Goal: Task Accomplishment & Management: Complete application form

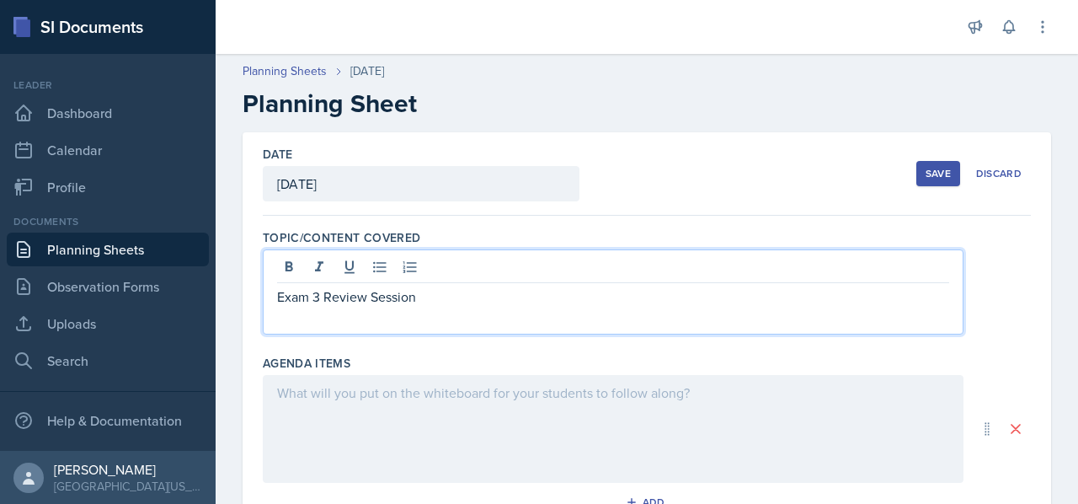
scroll to position [317, 0]
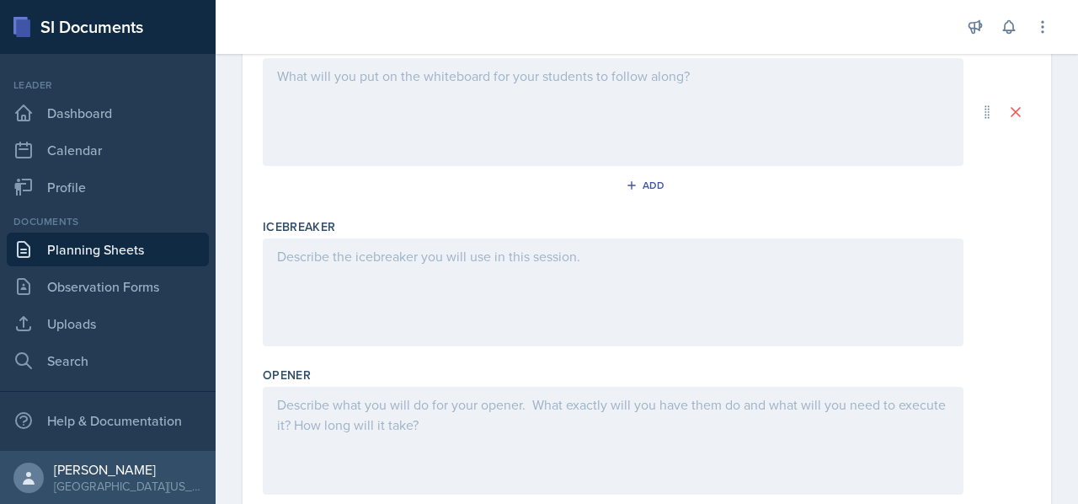
click at [377, 309] on div at bounding box center [613, 292] width 701 height 108
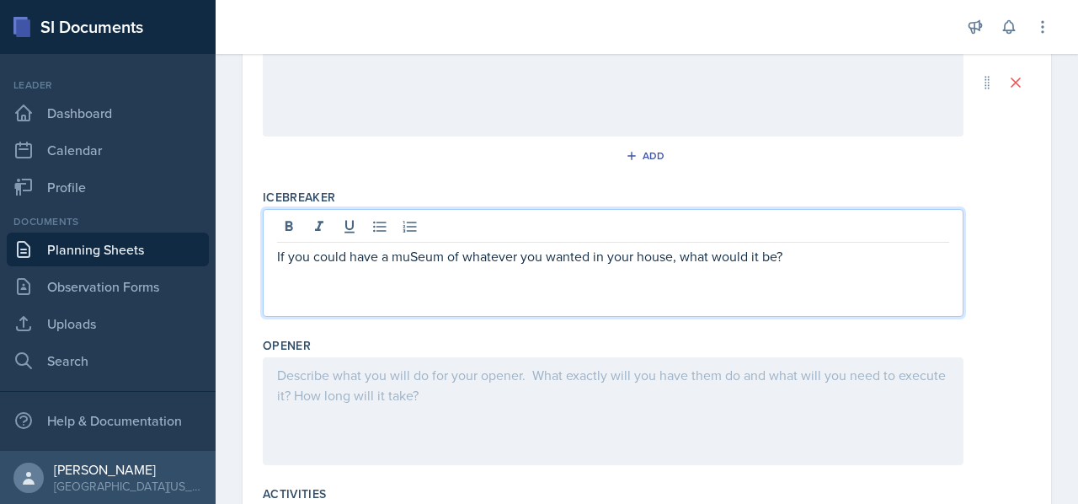
click at [417, 250] on p "If you could have a muSeum of whatever you wanted in your house, what would it …" at bounding box center [613, 256] width 672 height 20
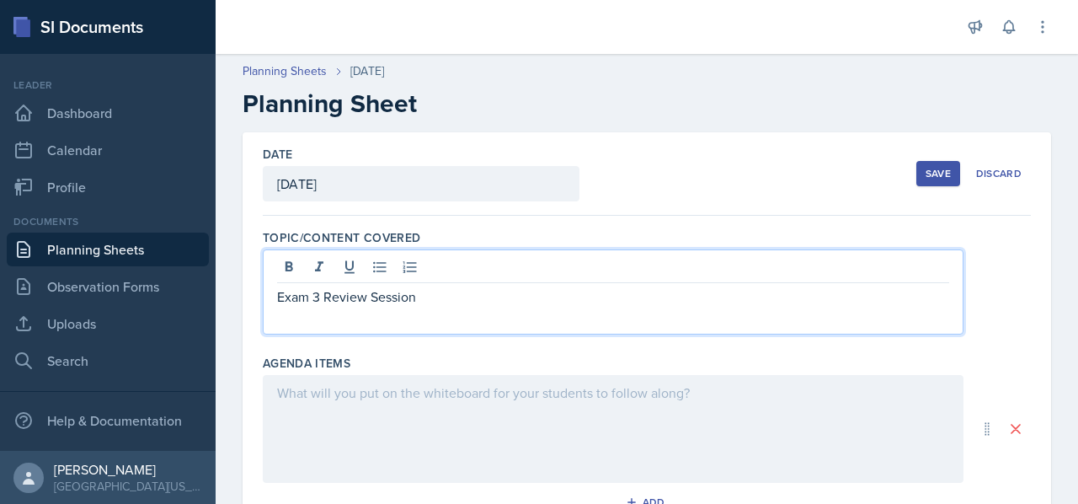
click at [426, 276] on div "Exam 3 Review Session" at bounding box center [613, 291] width 701 height 85
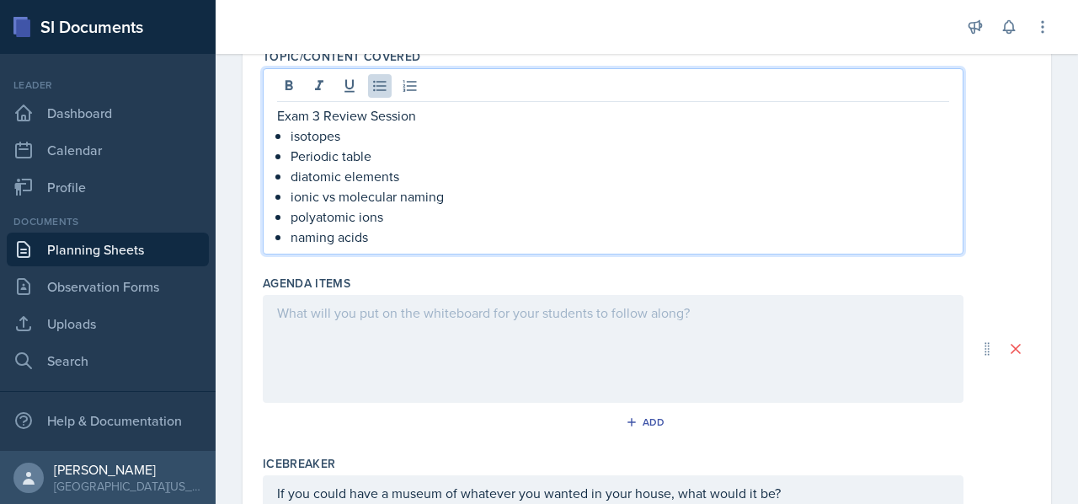
scroll to position [208, 0]
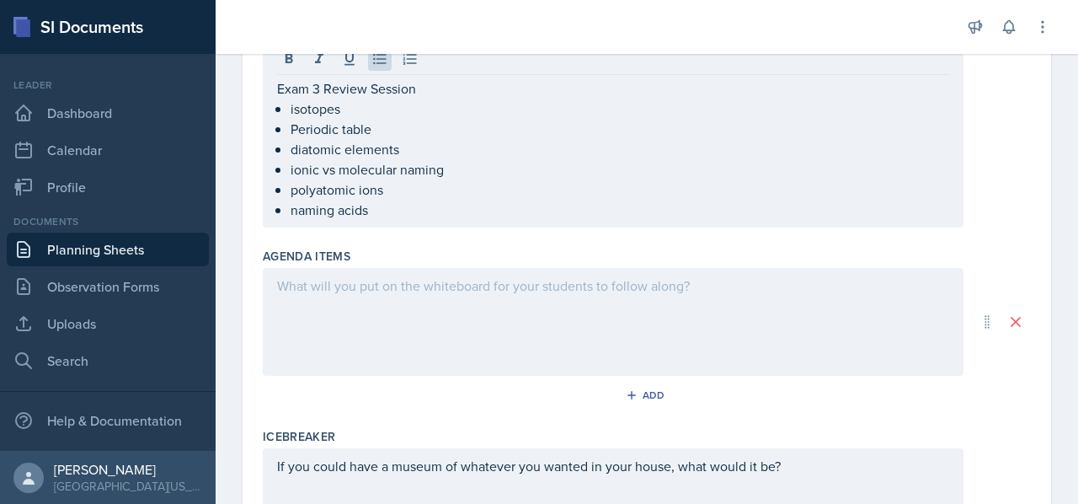
click at [404, 336] on div at bounding box center [613, 322] width 701 height 108
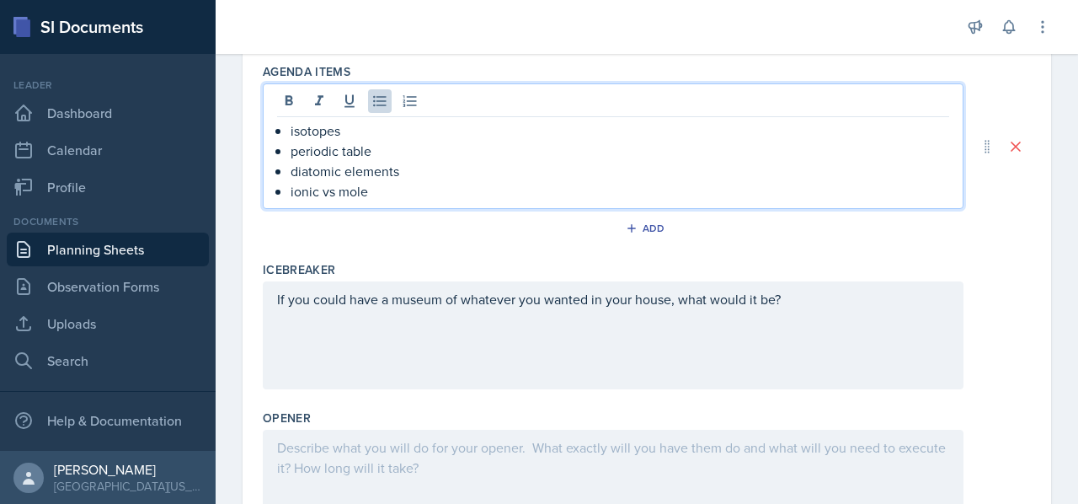
scroll to position [358, 0]
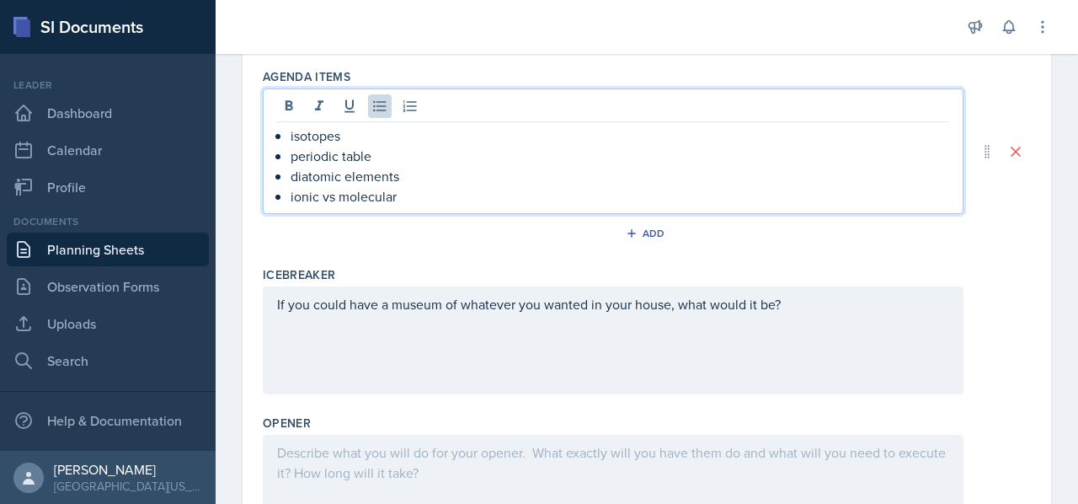
drag, startPoint x: 409, startPoint y: 188, endPoint x: 261, endPoint y: 132, distance: 158.4
click at [261, 132] on div "Date [DATE] [DATE] 28 29 30 1 2 3 4 5 6 7 8 9 10 11 12 13 14 15 16 17 18 19 20 …" at bounding box center [647, 352] width 809 height 1156
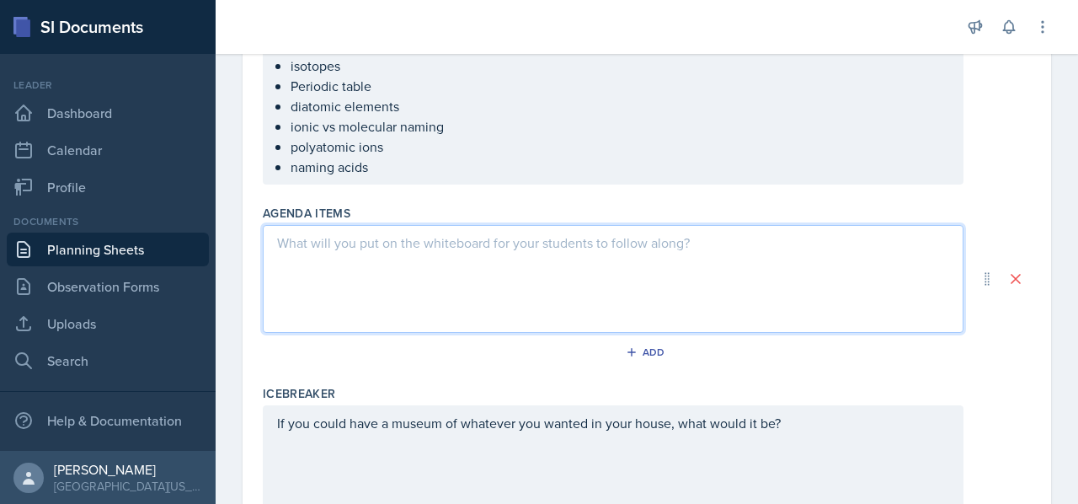
scroll to position [251, 0]
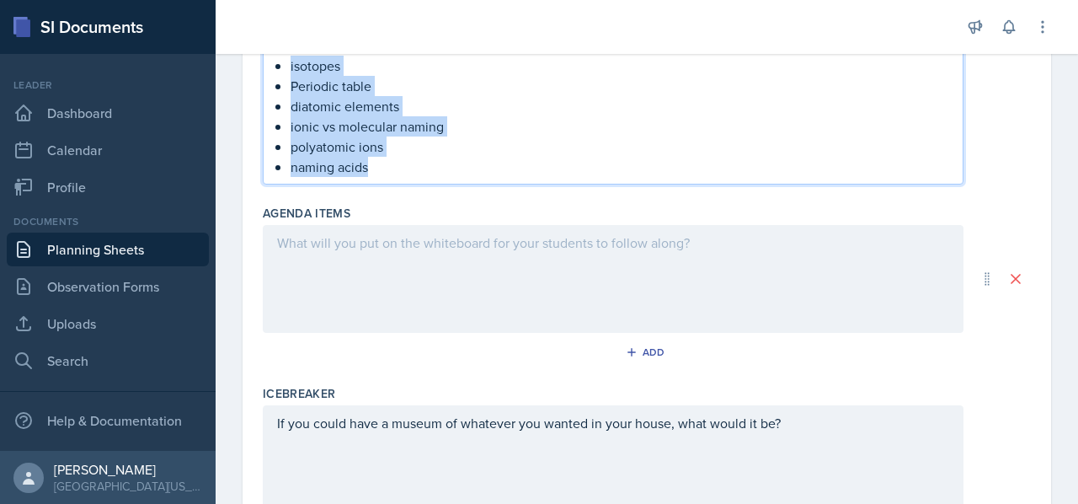
drag, startPoint x: 374, startPoint y: 164, endPoint x: 266, endPoint y: 65, distance: 146.7
click at [266, 65] on div "Exam 3 Review Session isotopes Periodic table diatomic elements ionic vs molecu…" at bounding box center [613, 91] width 701 height 186
copy ul "isotopes Periodic table diatomic elements ionic vs molecular naming polyatomic …"
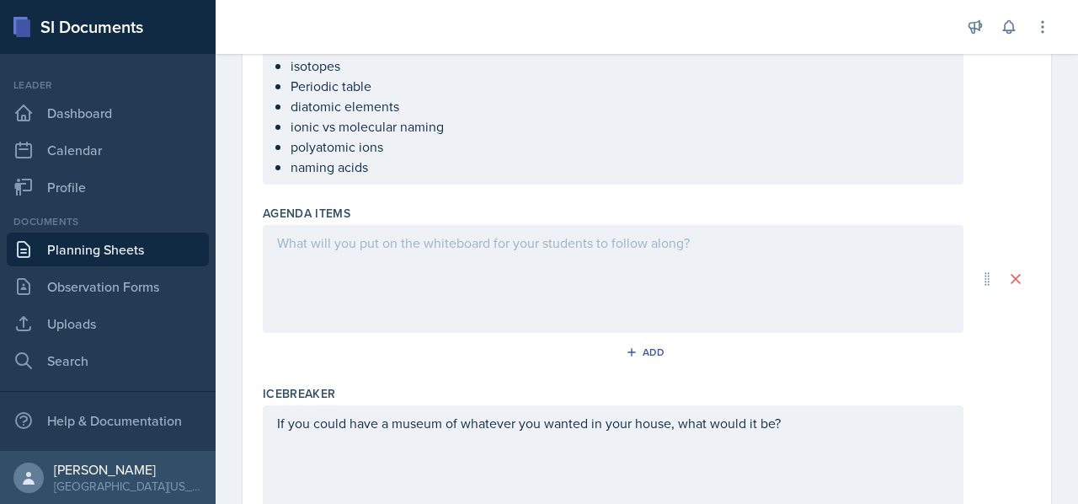
click at [556, 304] on div at bounding box center [613, 279] width 701 height 108
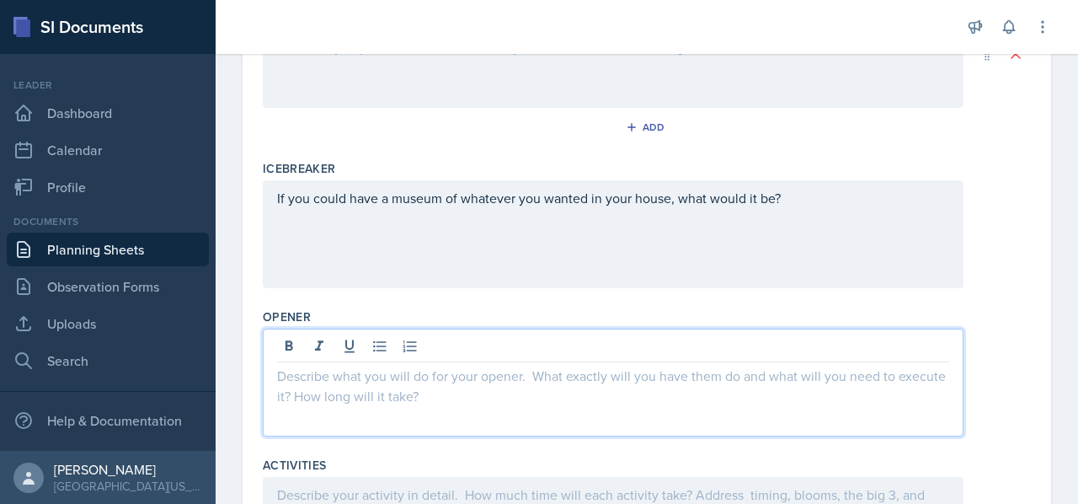
click at [522, 380] on p at bounding box center [613, 376] width 672 height 20
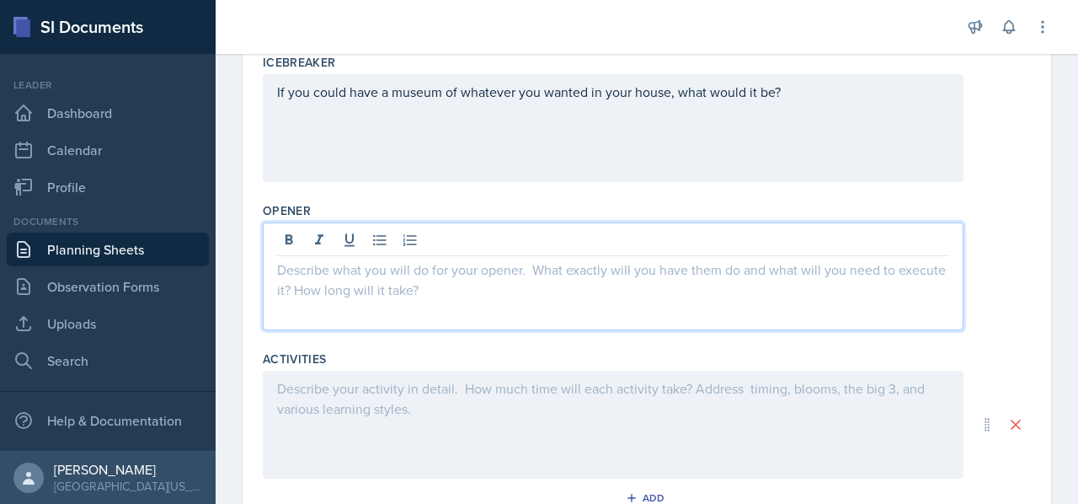
click at [511, 412] on div at bounding box center [613, 425] width 701 height 108
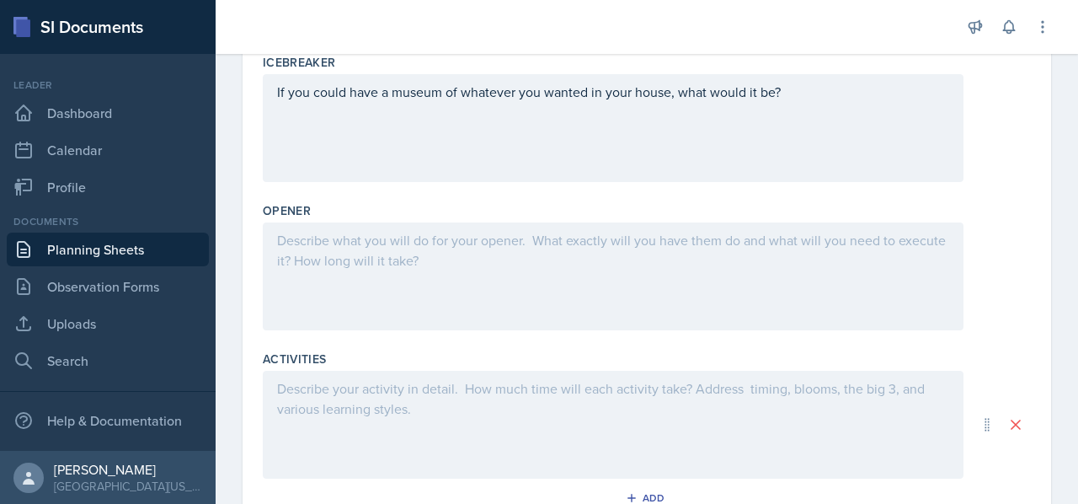
scroll to position [582, 0]
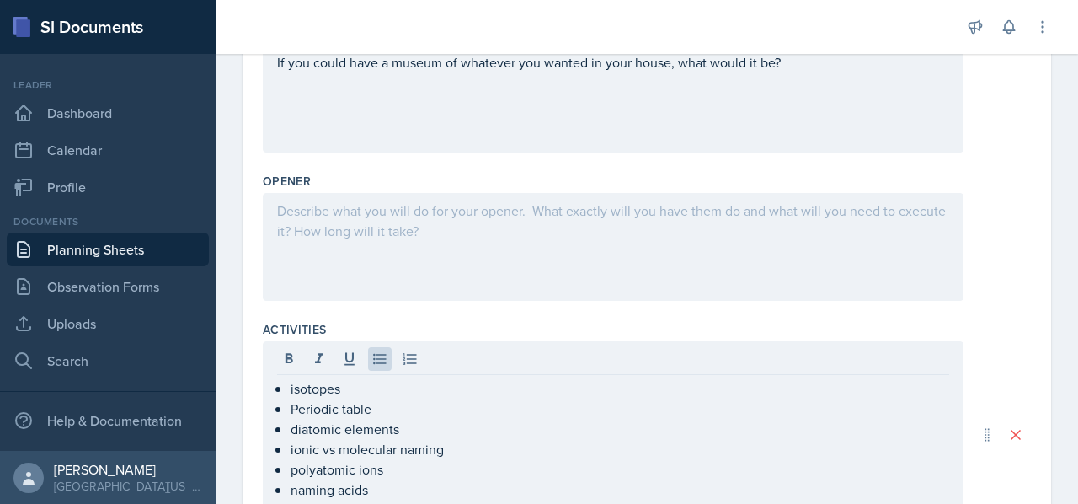
click at [331, 232] on div at bounding box center [613, 247] width 701 height 108
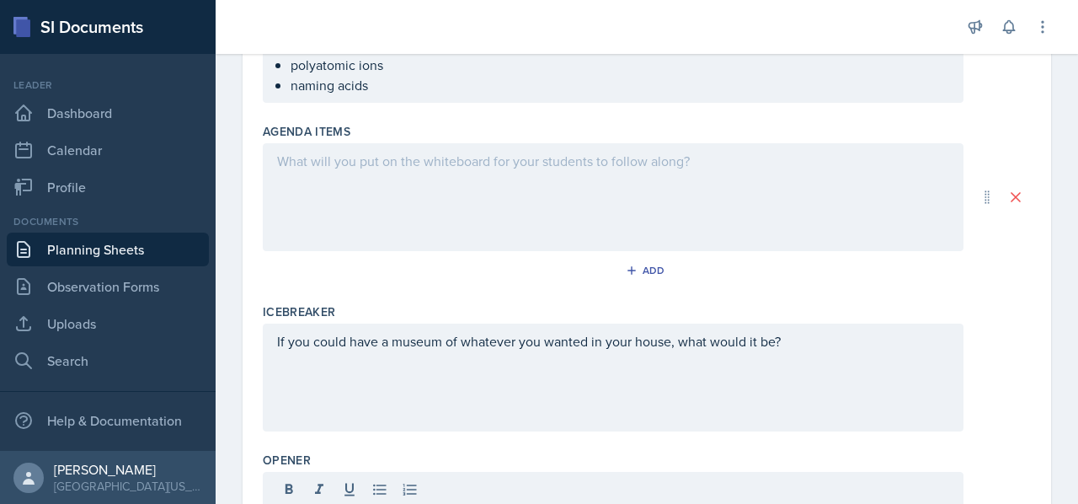
click at [331, 224] on div at bounding box center [613, 197] width 701 height 108
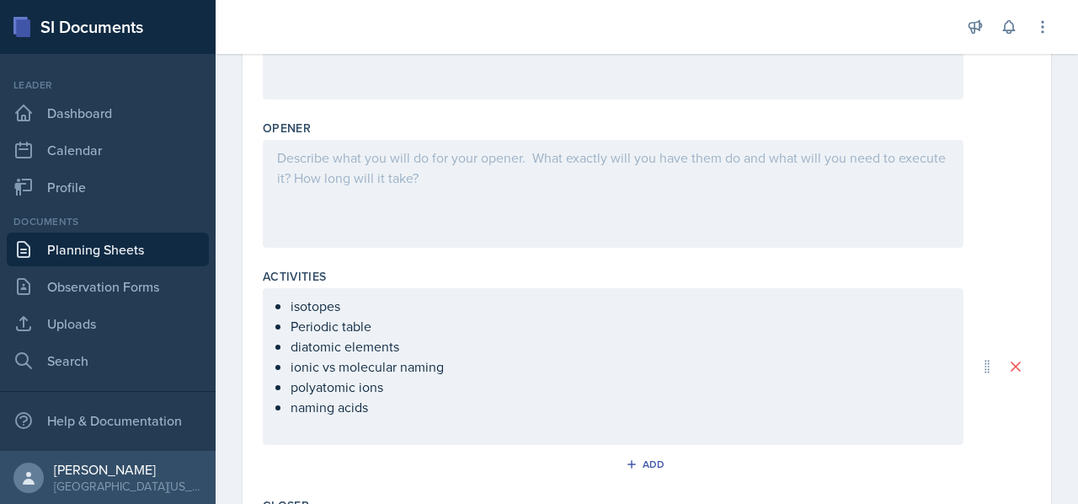
scroll to position [665, 0]
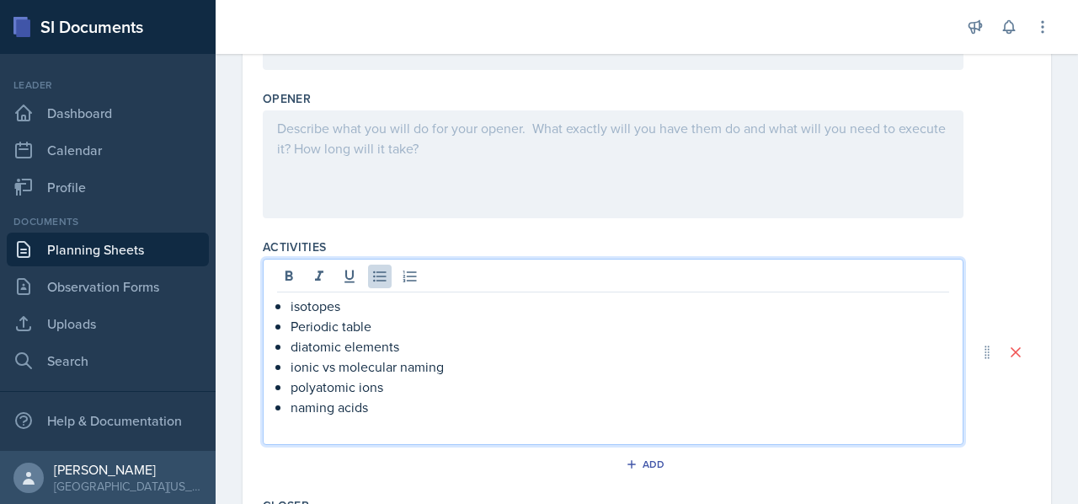
click at [415, 387] on p "polyatomic ions" at bounding box center [620, 387] width 659 height 20
click at [441, 397] on p "naming acids" at bounding box center [620, 407] width 659 height 20
click at [406, 346] on p "diatomic elements" at bounding box center [620, 346] width 659 height 20
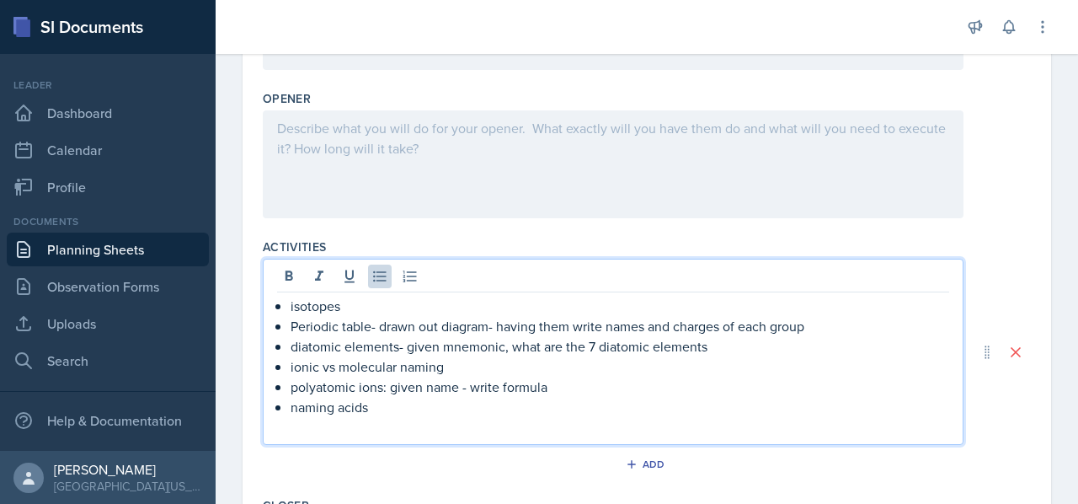
click at [389, 304] on p "isotopes" at bounding box center [620, 306] width 659 height 20
click at [420, 299] on p "isotopes- convert periodic table element to the" at bounding box center [620, 306] width 659 height 20
click at [583, 316] on p "Periodic table- drawn out diagram- having them write names and charges of each …" at bounding box center [620, 326] width 659 height 20
click at [583, 307] on p "isotopes- convert a periodic table element to the" at bounding box center [620, 306] width 659 height 20
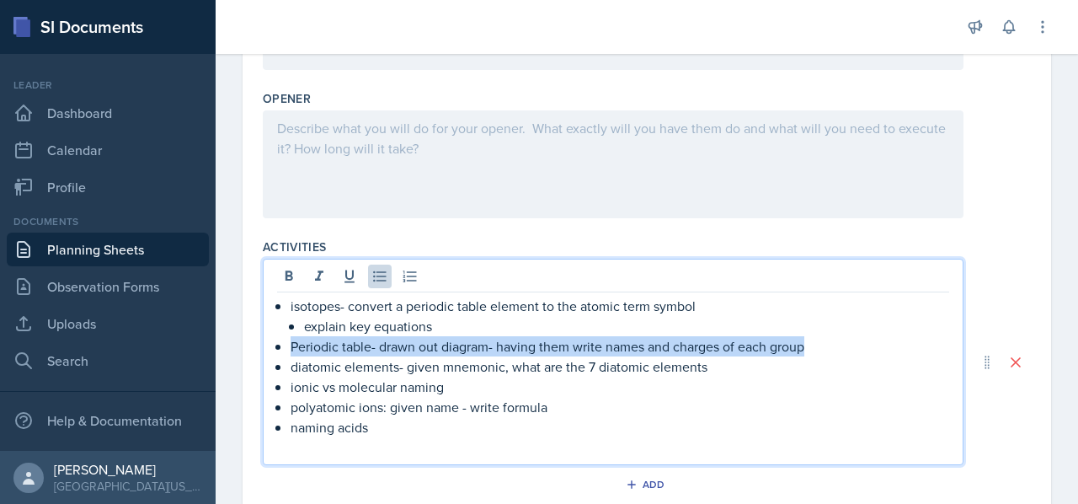
drag, startPoint x: 825, startPoint y: 351, endPoint x: 274, endPoint y: 340, distance: 551.1
click at [274, 340] on div "isotopes- convert a periodic table element to the atomic term symbol explain ke…" at bounding box center [613, 362] width 701 height 206
copy p "Periodic table- drawn out diagram- having them write names and charges of each …"
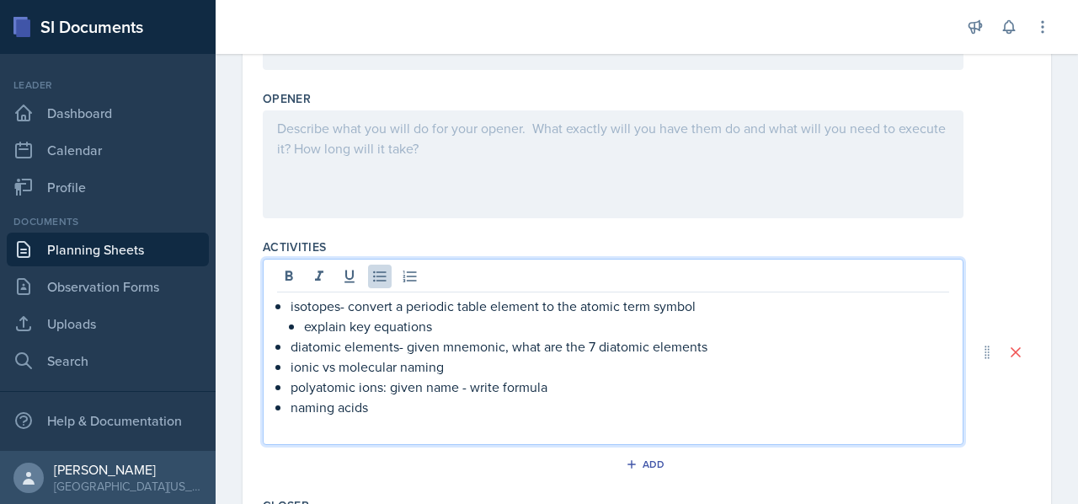
click at [374, 128] on div at bounding box center [613, 164] width 701 height 108
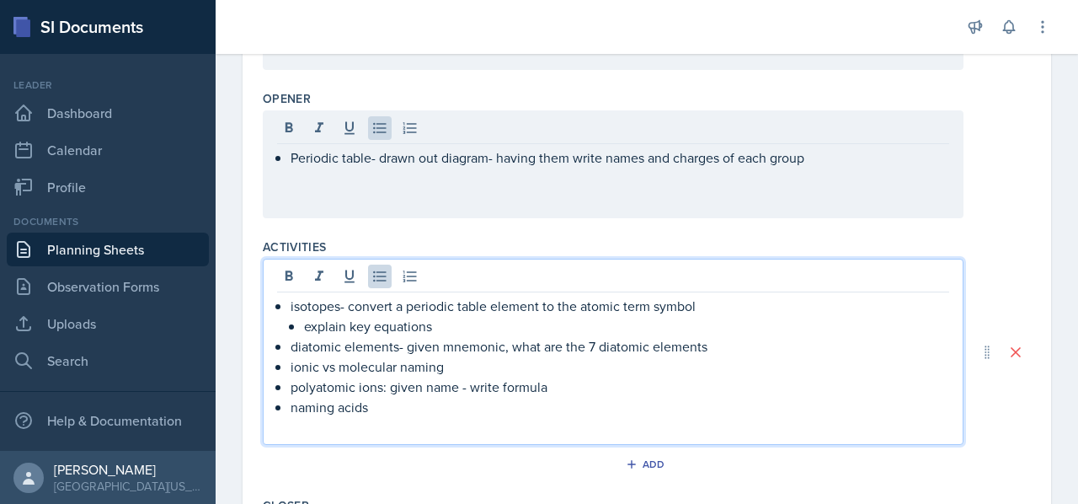
click at [447, 331] on ul "isotopes- convert a periodic table element to the atomic term symbol explain ke…" at bounding box center [620, 356] width 659 height 121
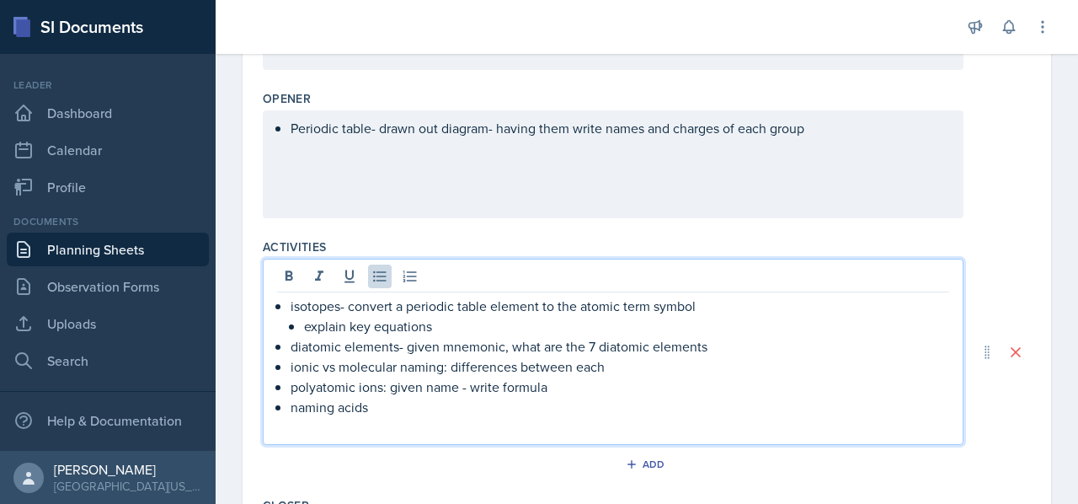
click at [457, 383] on p "polyatomic ions: given name - write formula" at bounding box center [620, 387] width 659 height 20
click at [396, 380] on p "polyatomic ions: given name - write formula" at bounding box center [620, 387] width 659 height 20
click at [572, 378] on p "polyatomic ions: given name - write formula" at bounding box center [620, 387] width 659 height 20
click at [453, 399] on p "naming acids" at bounding box center [620, 407] width 659 height 20
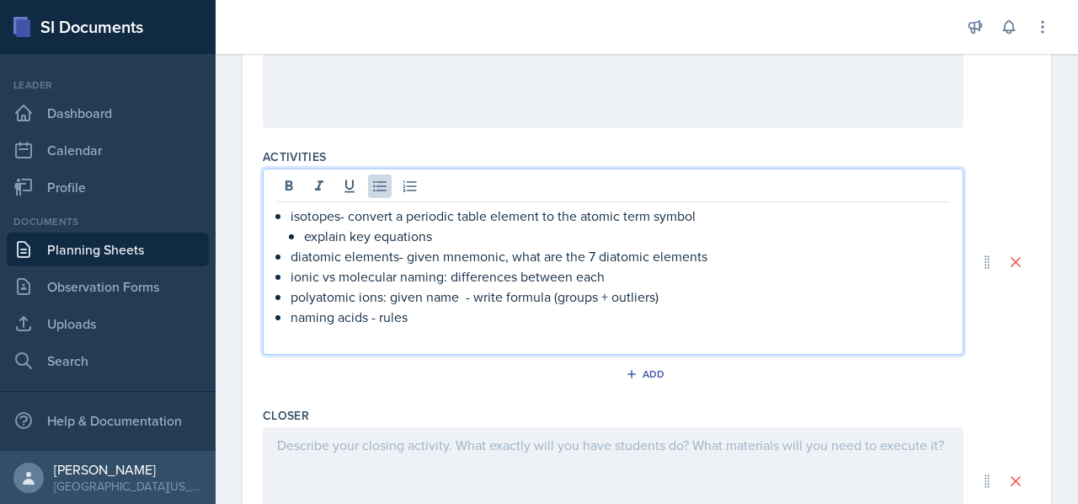
scroll to position [755, 0]
click at [723, 259] on p "diatomic elements- given mnemonic, what are the 7 diatomic elements" at bounding box center [620, 256] width 659 height 20
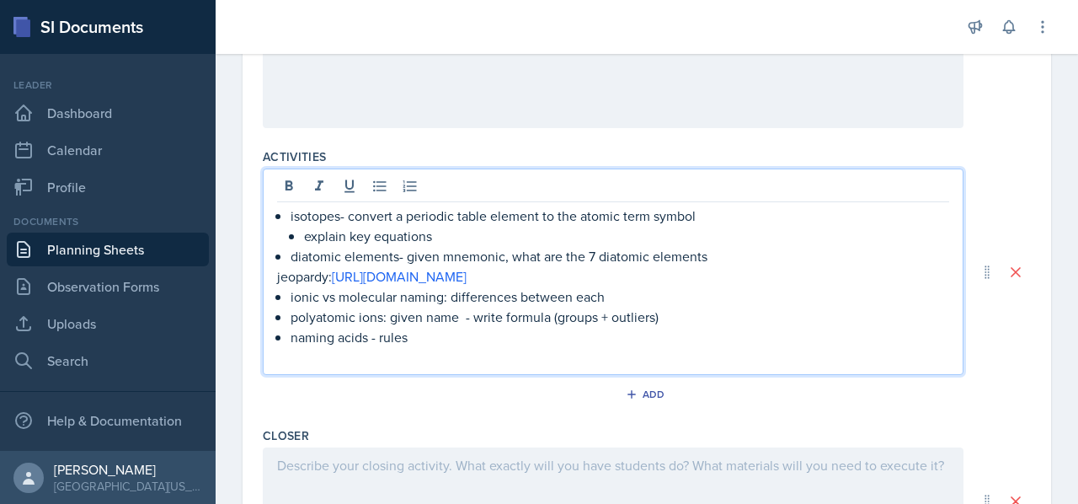
click at [711, 281] on p "jeopardy: [URL][DOMAIN_NAME]" at bounding box center [613, 276] width 672 height 20
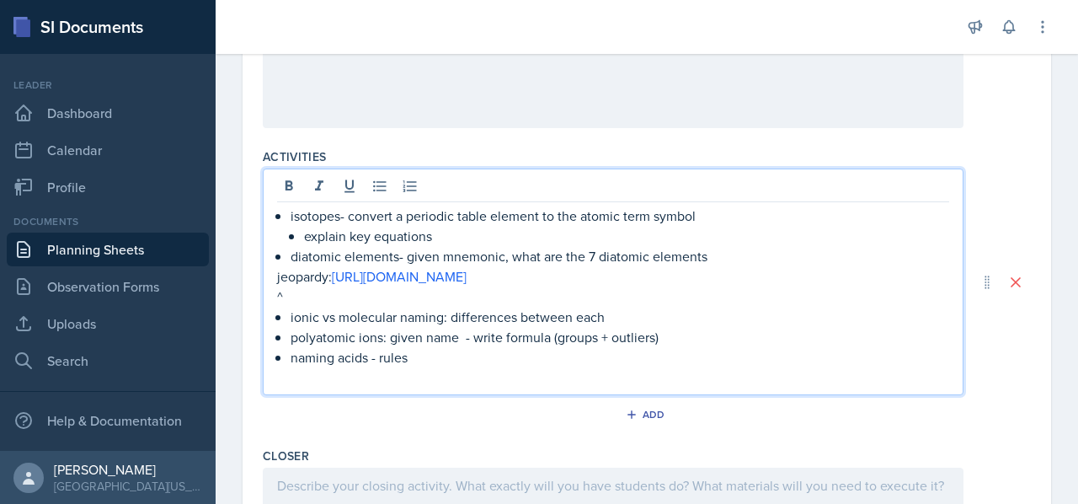
click at [790, 353] on p "naming acids - rules" at bounding box center [620, 357] width 659 height 20
click at [383, 377] on p at bounding box center [613, 377] width 672 height 20
click at [445, 232] on p "explain key equations" at bounding box center [626, 236] width 645 height 20
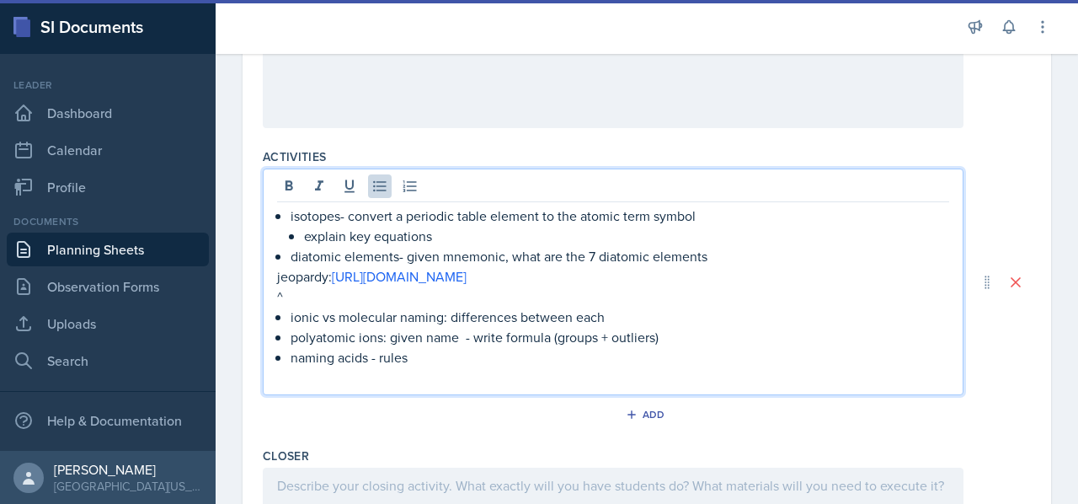
click at [740, 254] on p "diatomic elements- given mnemonic, what are the 7 diatomic elements" at bounding box center [620, 256] width 659 height 20
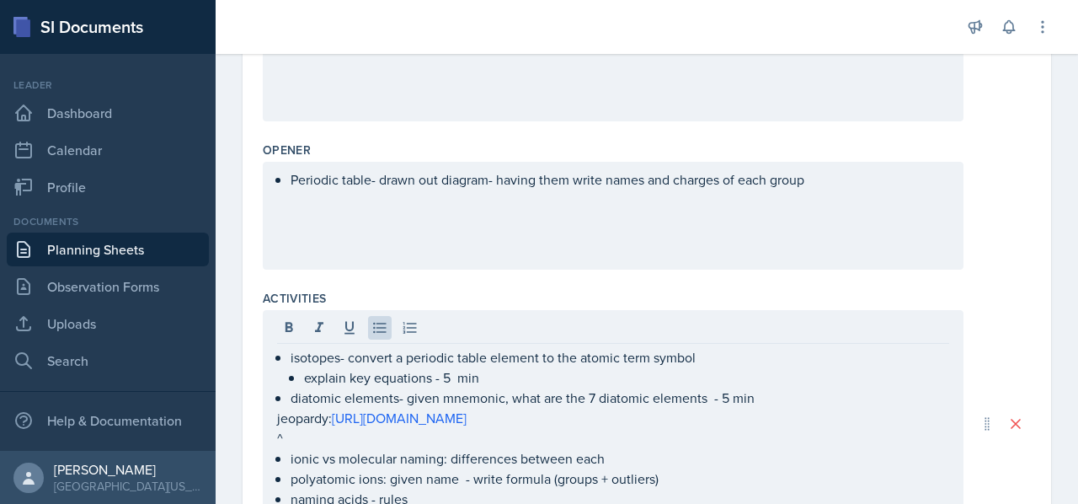
click at [631, 203] on div "Periodic table- drawn out diagram- having them write names and charges of each …" at bounding box center [613, 216] width 701 height 108
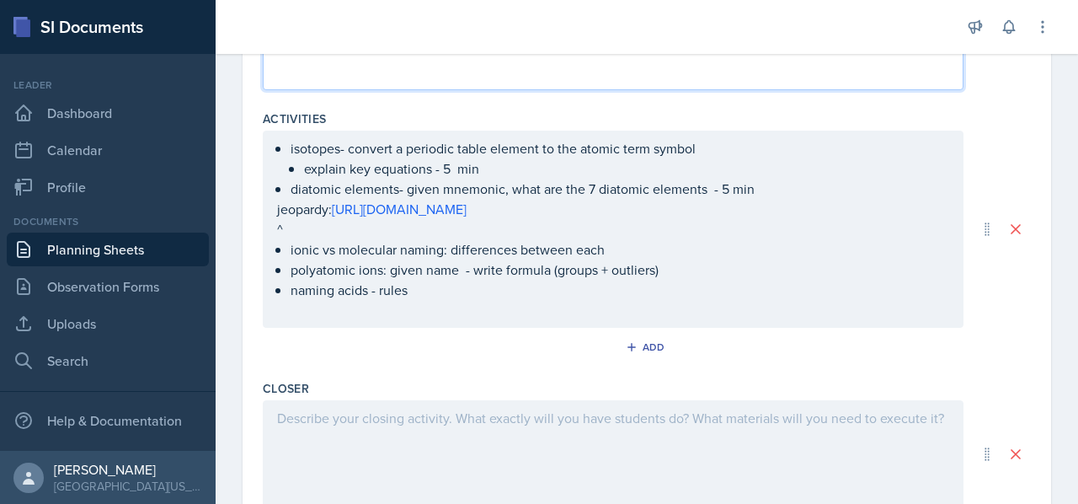
scroll to position [822, 0]
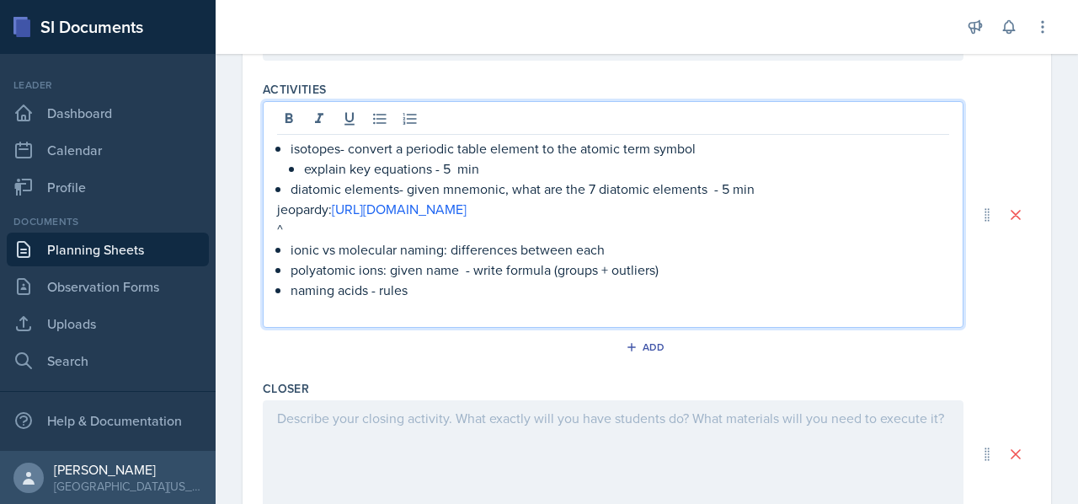
click at [445, 308] on p at bounding box center [613, 310] width 672 height 20
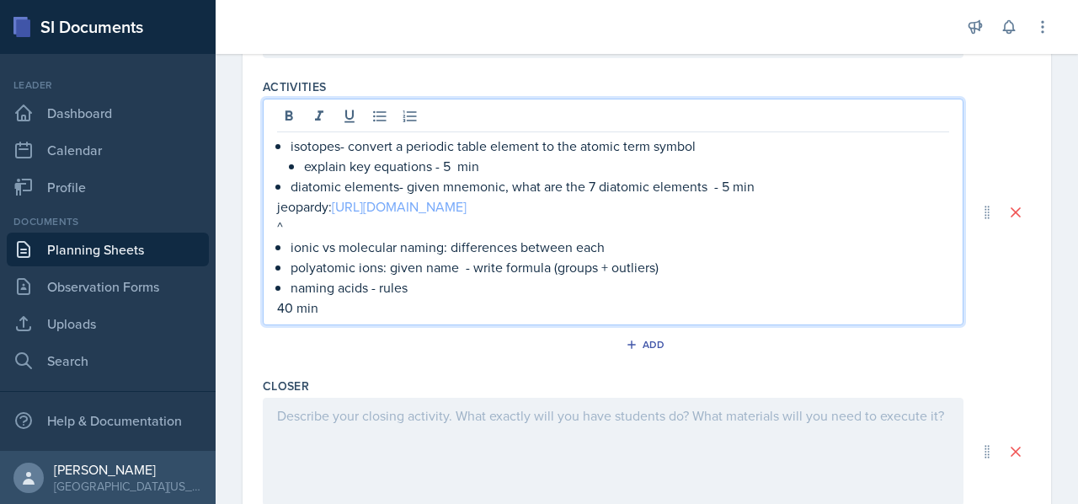
scroll to position [922, 0]
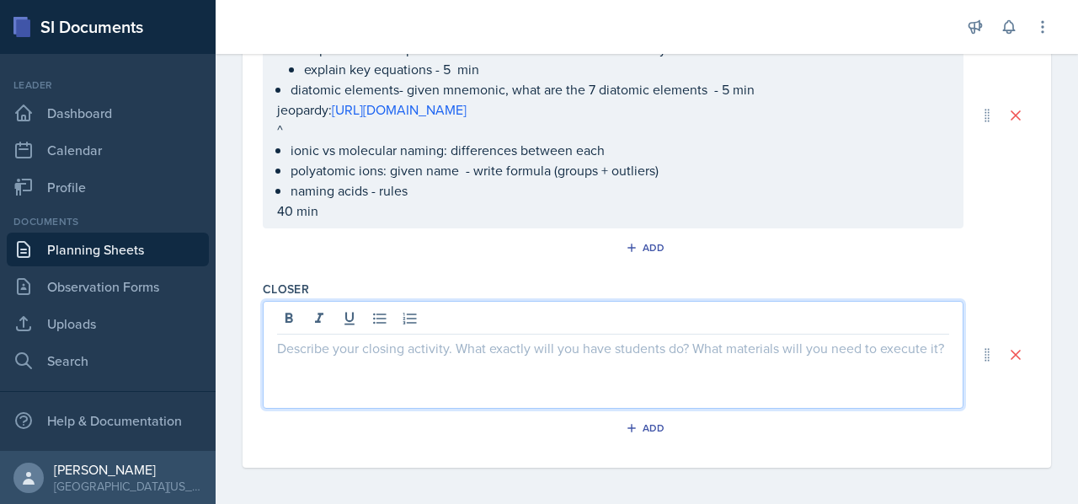
click at [626, 318] on div at bounding box center [613, 355] width 701 height 108
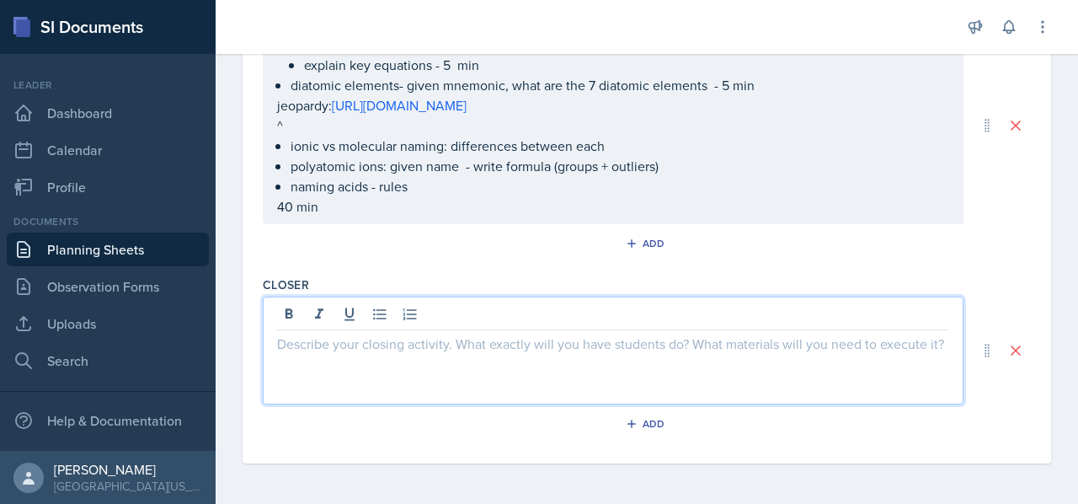
scroll to position [893, 0]
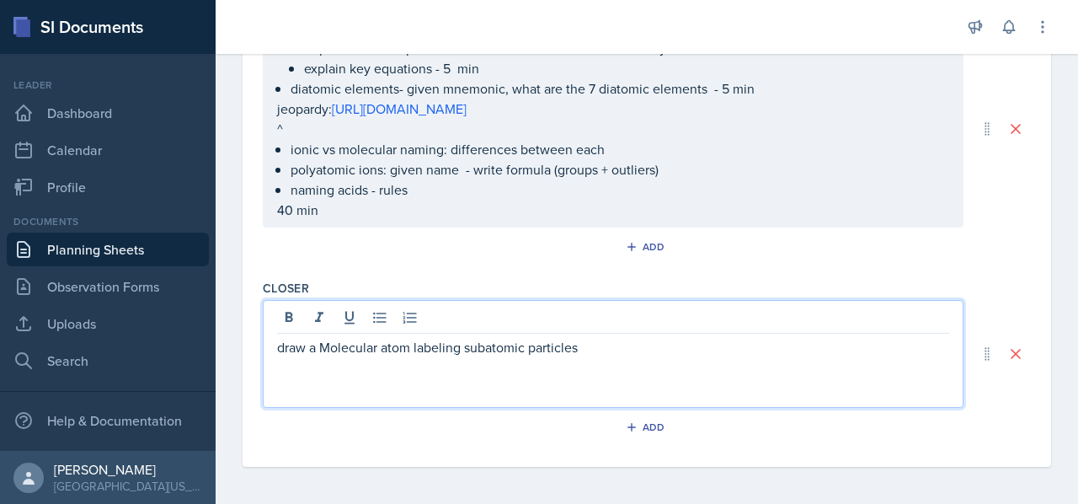
click at [300, 351] on p "draw a Molecular atom labeling subatomic particles" at bounding box center [613, 347] width 672 height 20
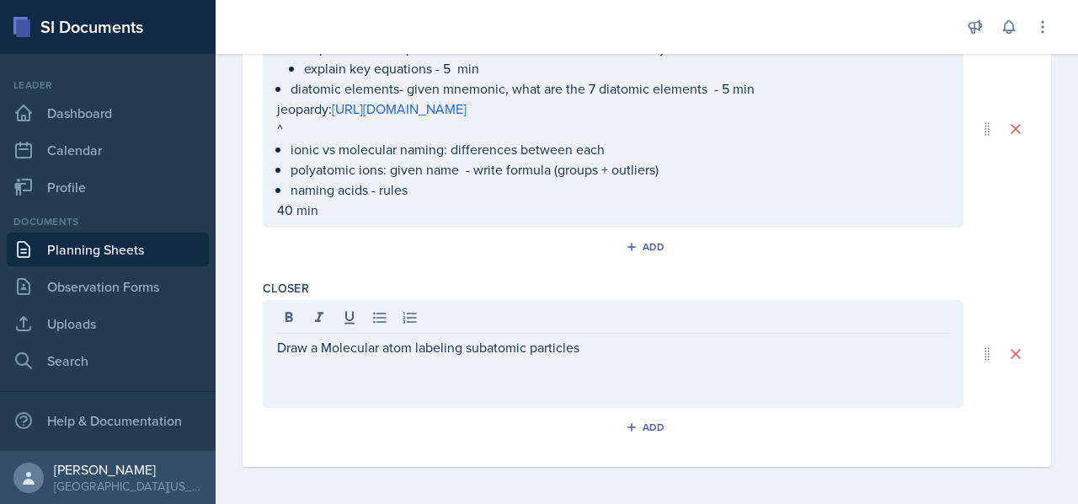
click at [709, 356] on div "Draw a Molecular atom labeling subatomic particles" at bounding box center [613, 354] width 701 height 108
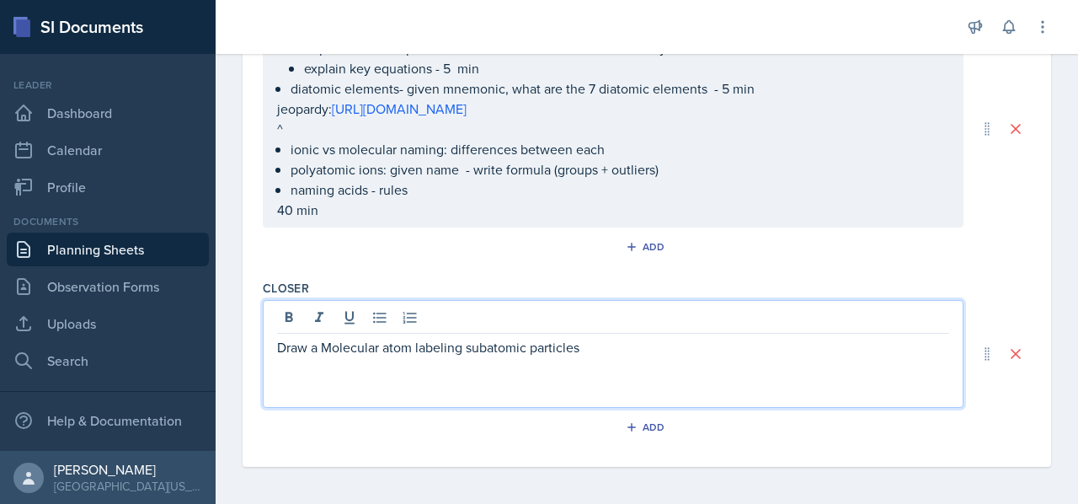
click at [658, 347] on p "Draw a Molecular atom labeling subatomic particles" at bounding box center [613, 347] width 672 height 20
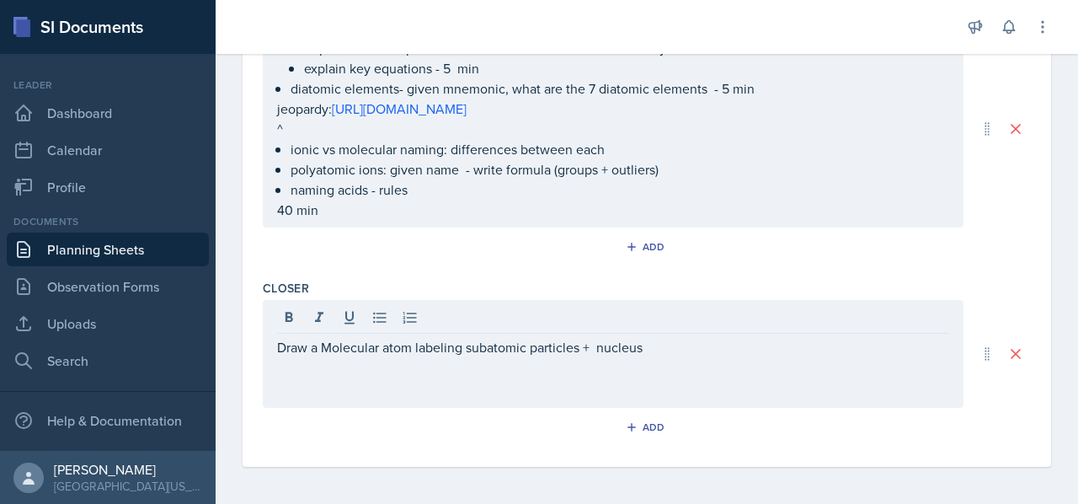
click at [757, 261] on div "Add" at bounding box center [647, 250] width 768 height 32
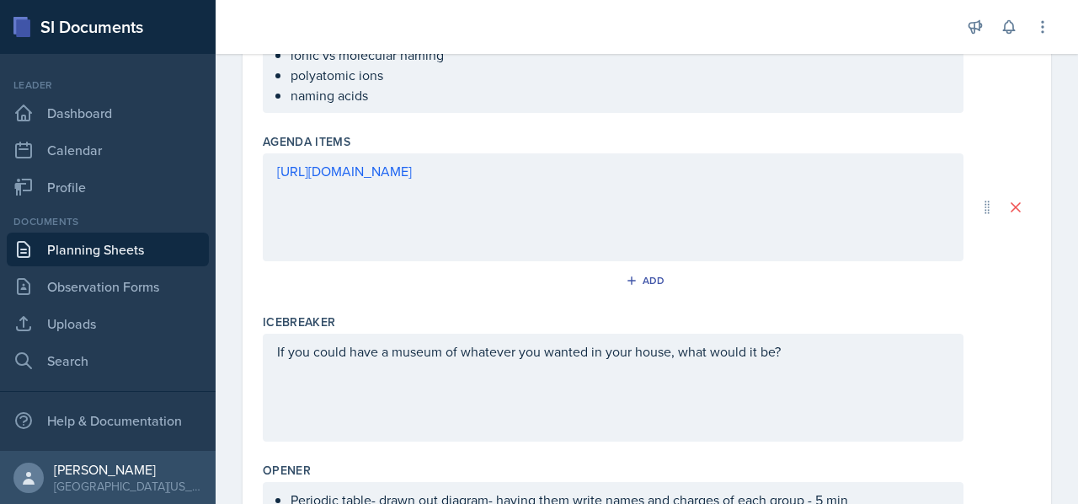
scroll to position [0, 0]
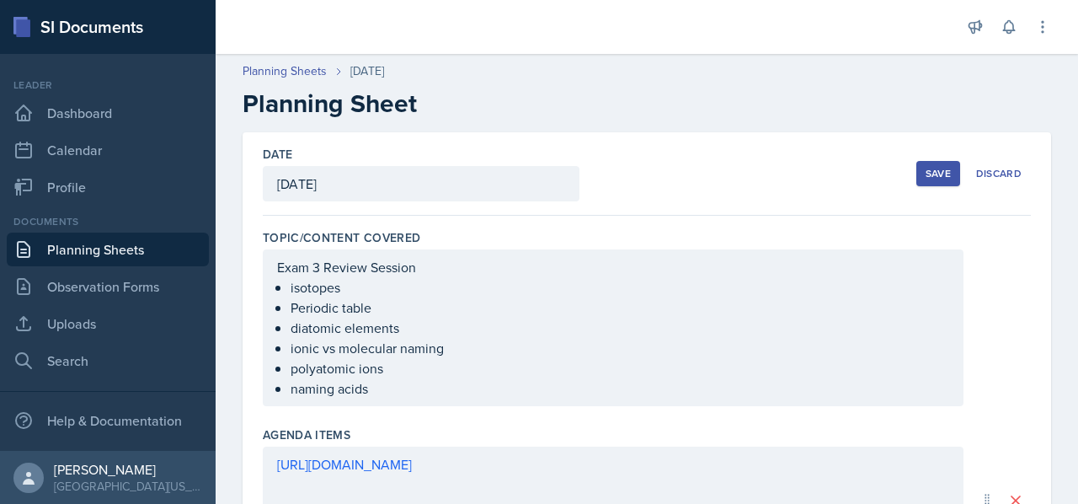
click at [926, 176] on div "Save" at bounding box center [938, 173] width 25 height 13
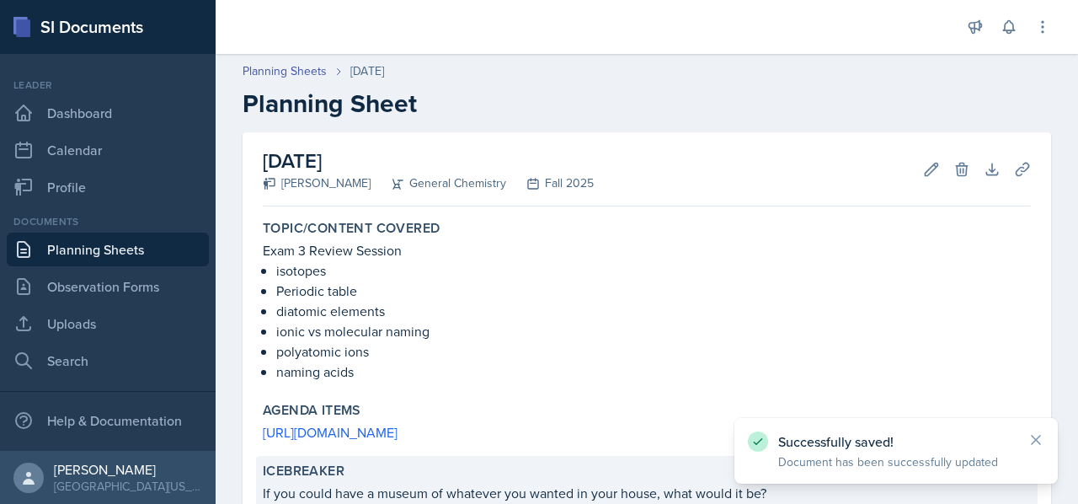
scroll to position [475, 0]
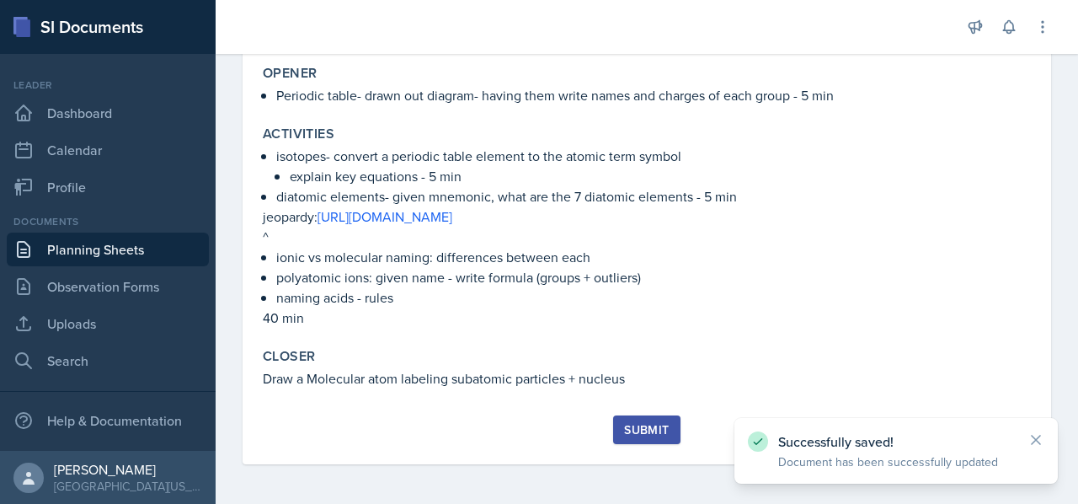
click at [630, 436] on div "Submit" at bounding box center [646, 429] width 45 height 13
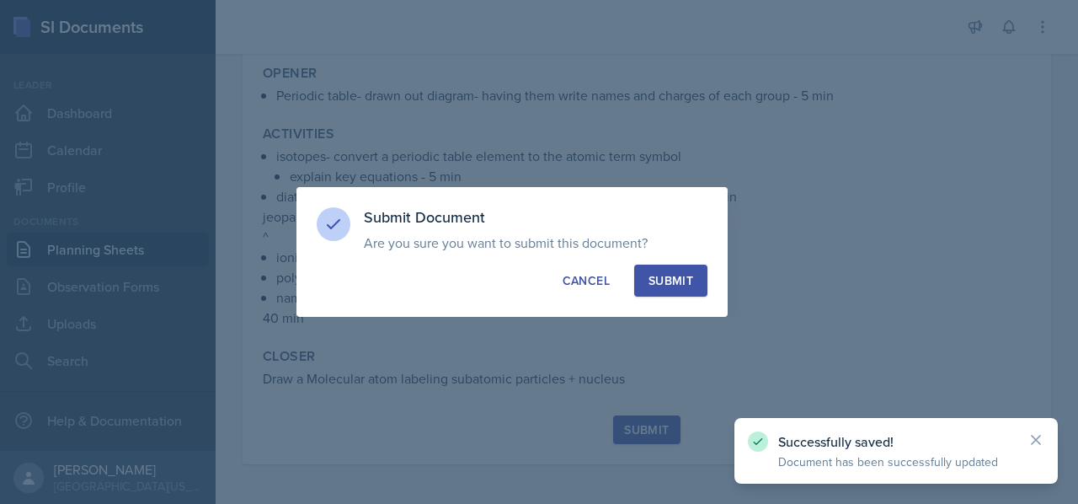
click at [680, 286] on div "Submit" at bounding box center [671, 280] width 45 height 17
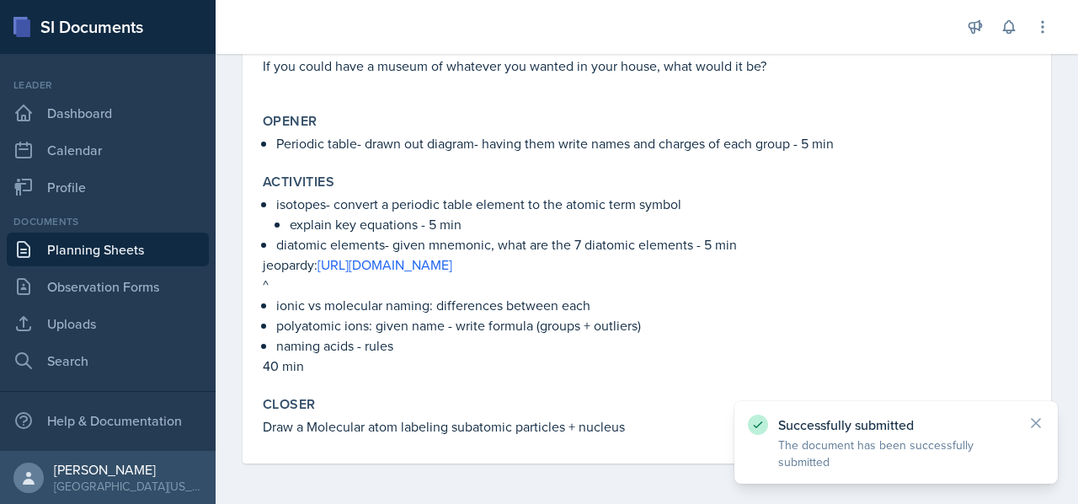
scroll to position [426, 0]
